Goal: Information Seeking & Learning: Check status

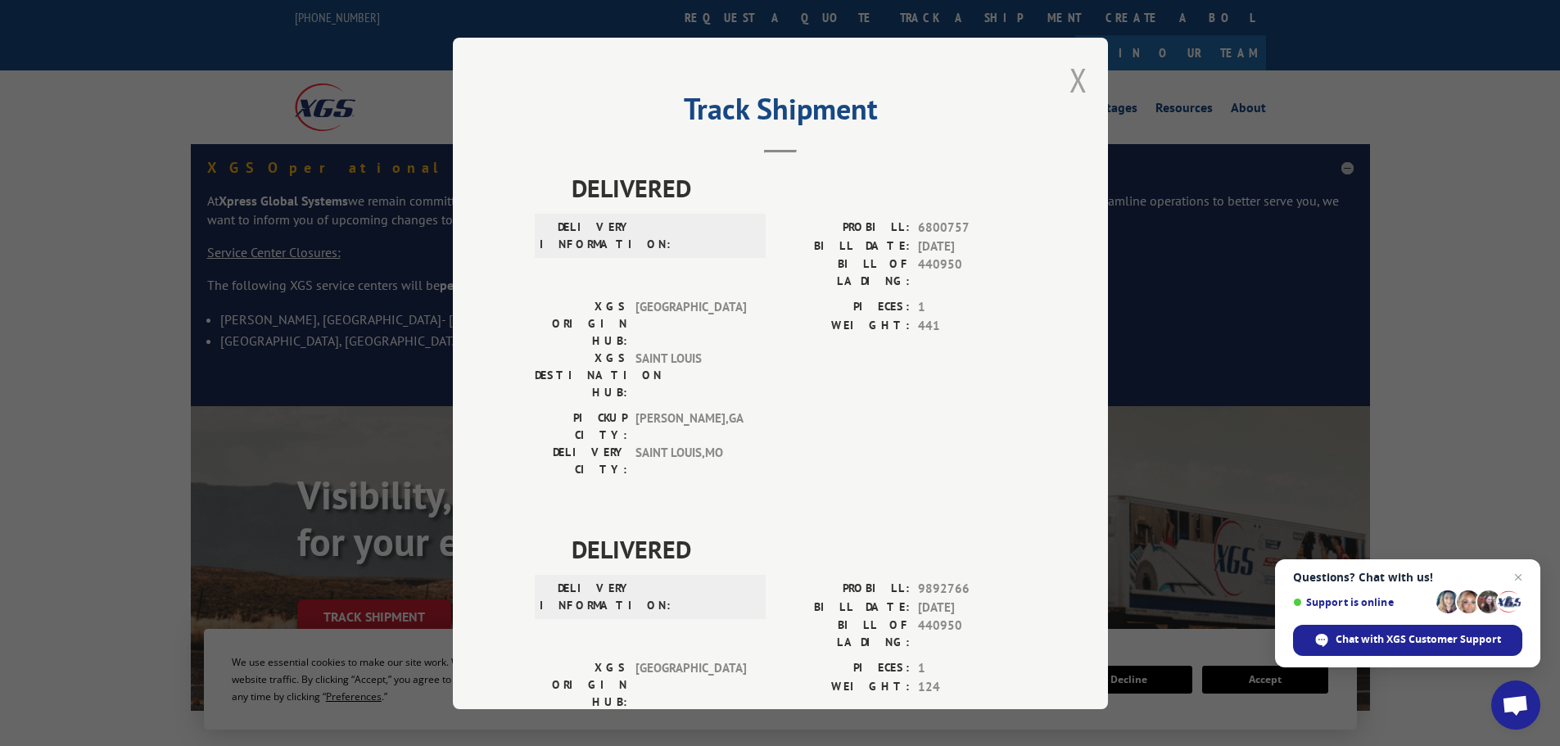
click at [1072, 75] on button "Close modal" at bounding box center [1078, 79] width 18 height 43
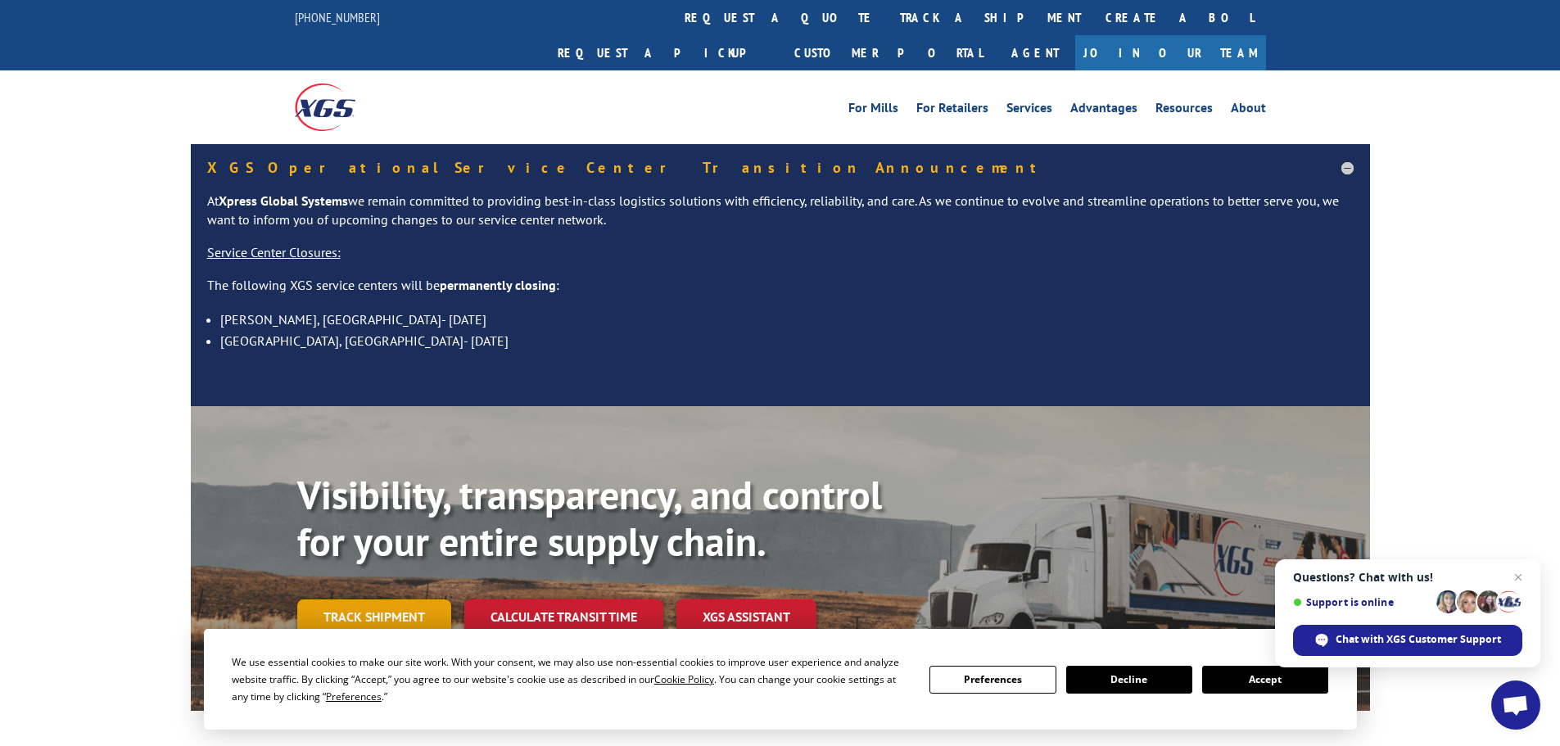
click at [366, 599] on link "Track shipment" at bounding box center [374, 616] width 154 height 34
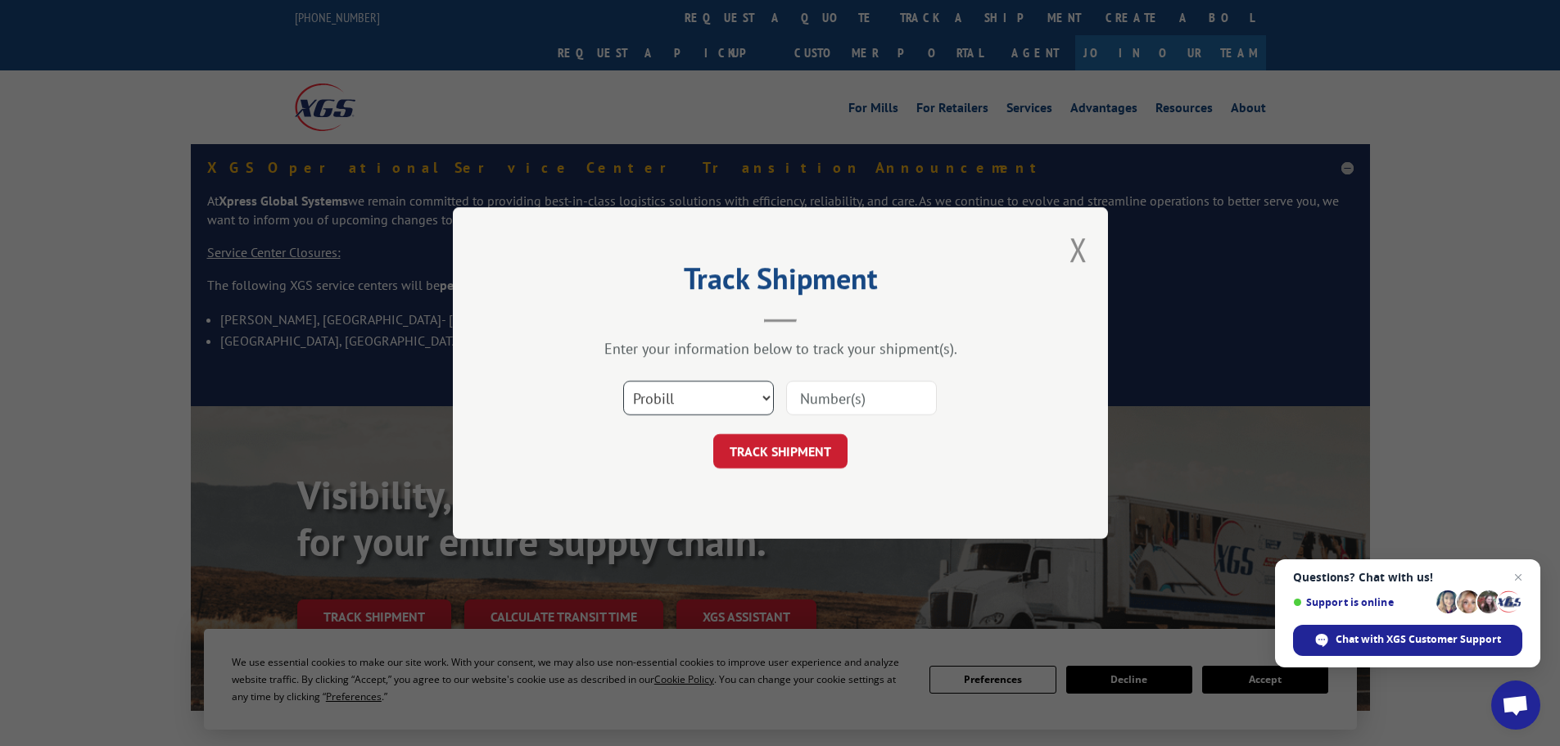
click at [649, 411] on select "Select category... Probill BOL PO" at bounding box center [698, 398] width 151 height 34
select select "bol"
click at [623, 381] on select "Select category... Probill BOL PO" at bounding box center [698, 398] width 151 height 34
click at [889, 405] on input at bounding box center [861, 398] width 151 height 34
paste input "6005183"
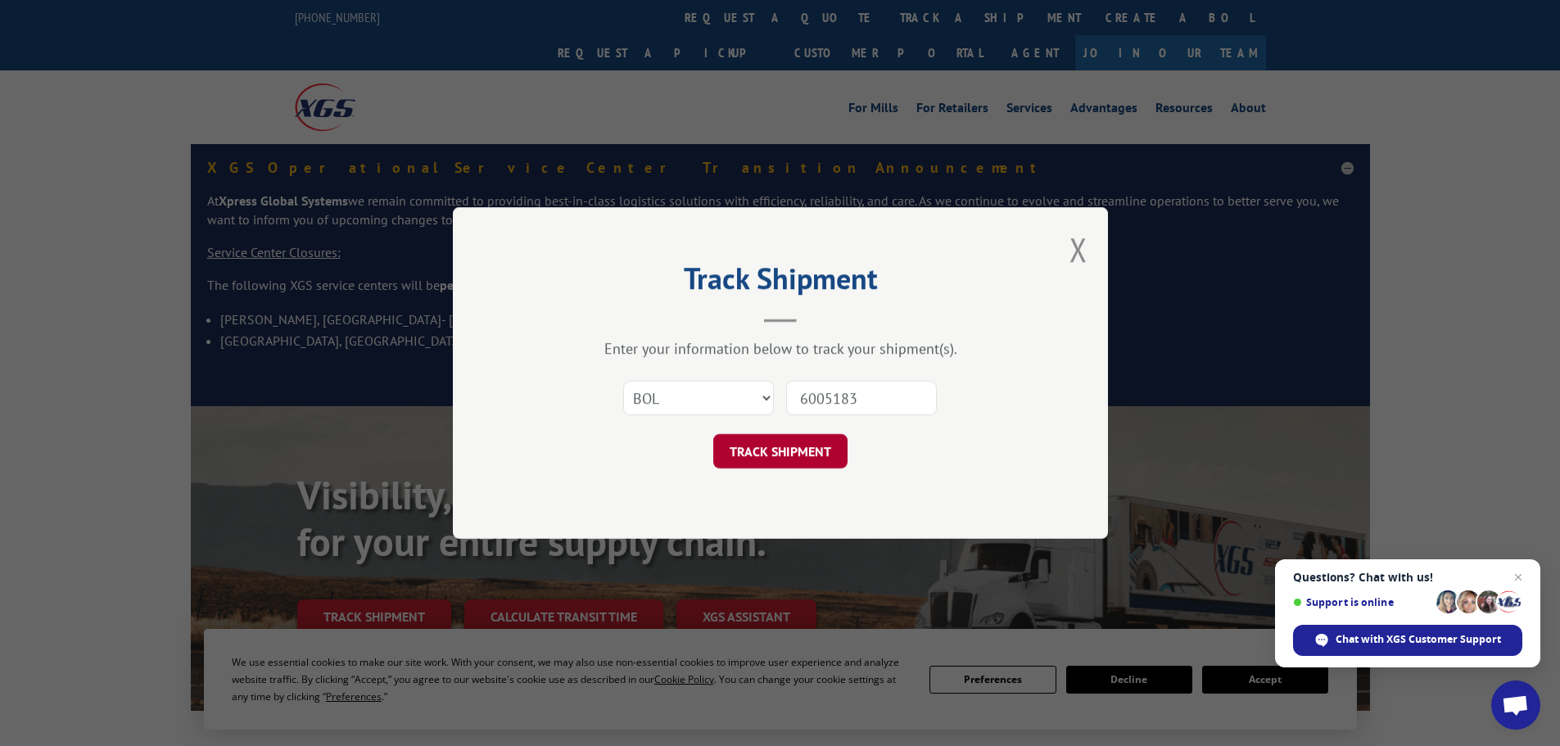
type input "6005183"
click at [777, 452] on button "TRACK SHIPMENT" at bounding box center [780, 451] width 134 height 34
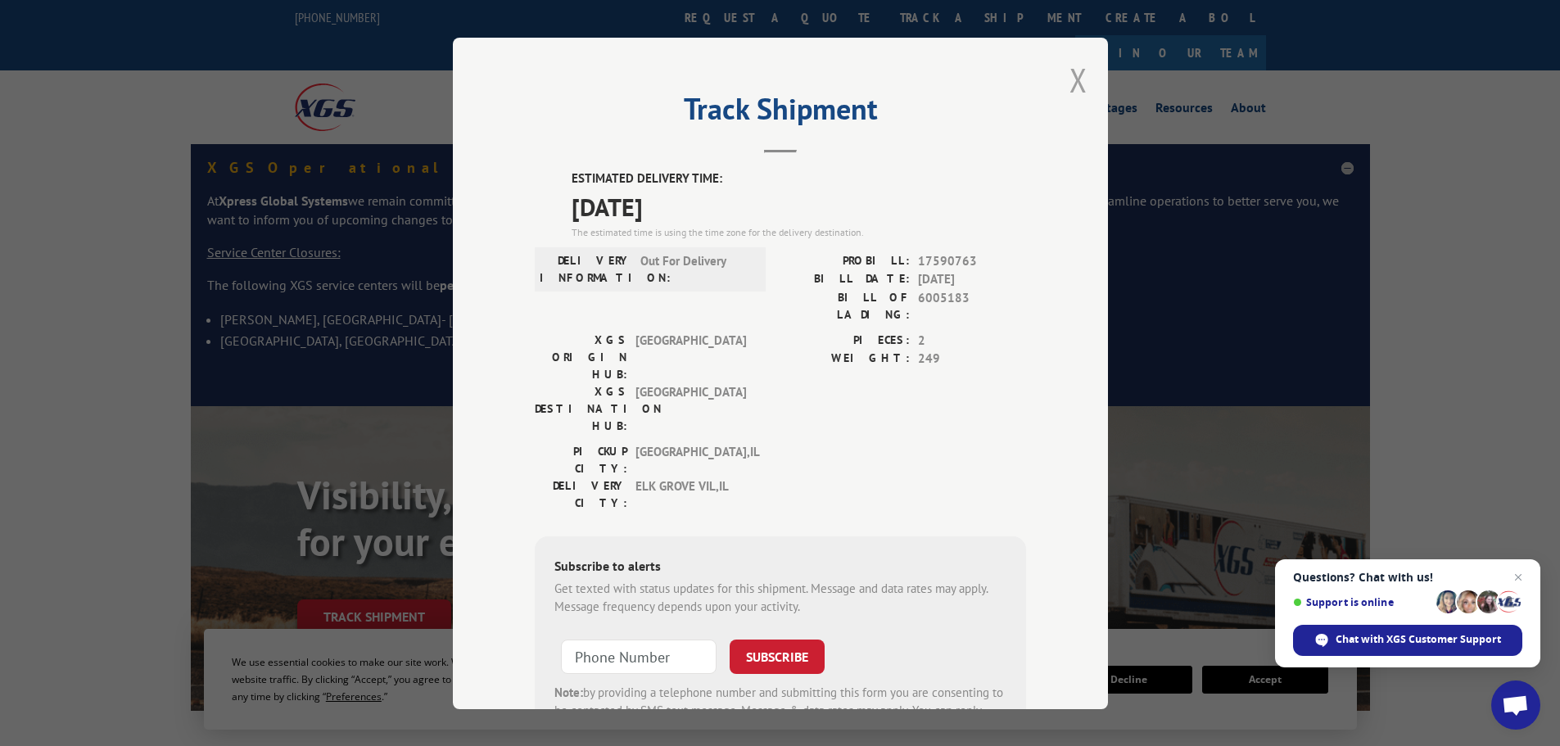
click at [1069, 78] on button "Close modal" at bounding box center [1078, 79] width 18 height 43
